Goal: Communication & Community: Connect with others

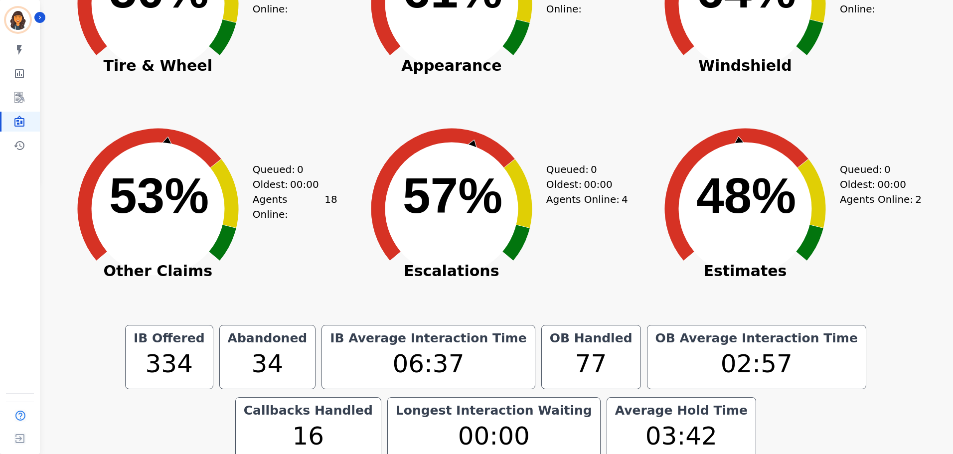
scroll to position [299, 0]
